Goal: Transaction & Acquisition: Purchase product/service

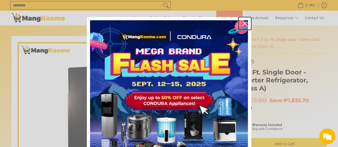
click at [242, 22] on icon "close icon" at bounding box center [244, 23] width 4 height 4
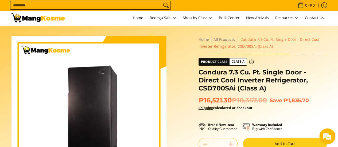
click at [72, 4] on input "Search..." at bounding box center [85, 5] width 151 height 8
paste input "**********"
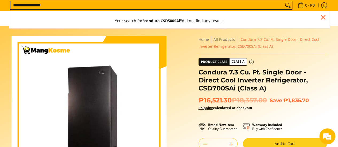
type input "**********"
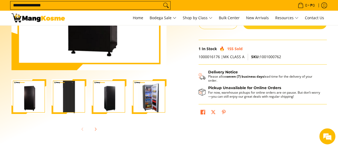
scroll to position [134, 0]
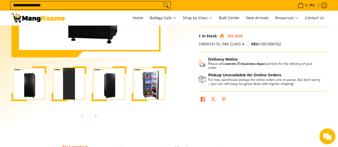
click at [146, 89] on img "Condura 7.3 Cu. Ft. Single Door - Direct Cool Inverter Refrigerator, CSD700SAi …" at bounding box center [149, 84] width 35 height 34
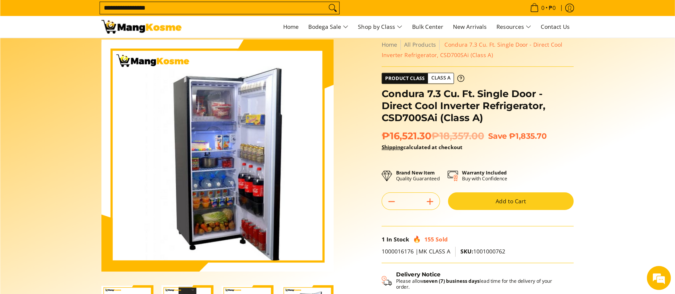
scroll to position [0, 0]
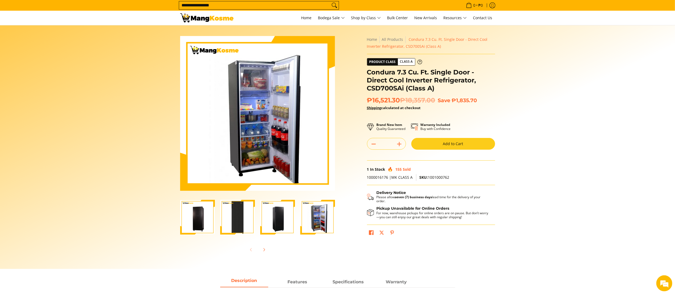
click at [322, 147] on img "Condura 7.3 Cu. Ft. Single Door - Direct Cool Inverter Refrigerator, CSD700SAi …" at bounding box center [317, 218] width 35 height 34
click at [279, 147] on img "Condura 7.3 Cu. Ft. Single Door - Direct Cool Inverter Refrigerator, CSD700SAi …" at bounding box center [277, 218] width 35 height 34
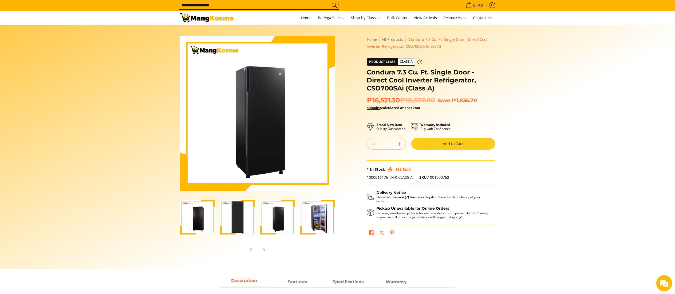
scroll to position [0, 1]
click at [244, 147] on img "Condura 7.3 Cu. Ft. Single Door - Direct Cool Inverter Refrigerator, CSD700SAi …" at bounding box center [237, 217] width 35 height 35
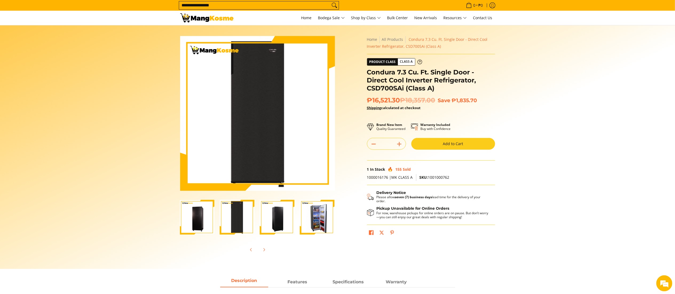
click at [206, 147] on img "Condura 7.3 Cu. Ft. Single Door - Direct Cool Inverter Refrigerator, CSD700SAi …" at bounding box center [197, 218] width 35 height 34
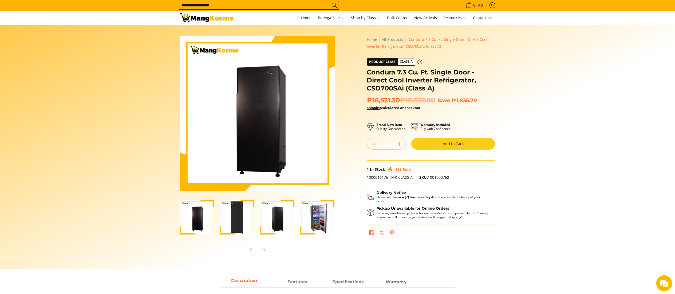
click at [271, 147] on img "Condura 7.3 Cu. Ft. Single Door - Direct Cool Inverter Refrigerator, CSD700SAi …" at bounding box center [277, 218] width 35 height 34
